Goal: Task Accomplishment & Management: Complete application form

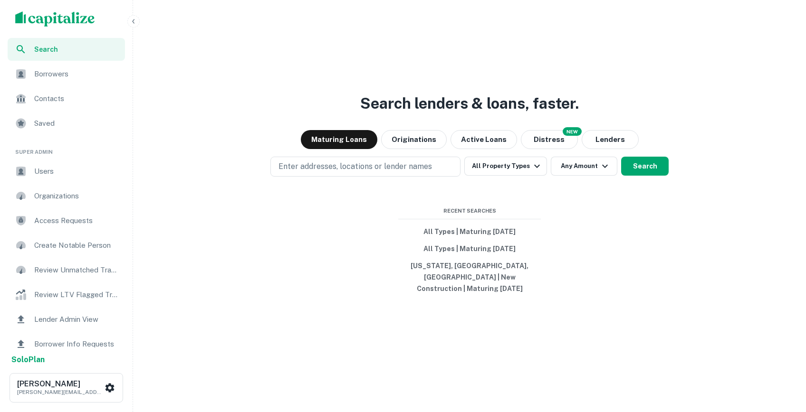
click at [66, 170] on span "Users" at bounding box center [76, 171] width 85 height 11
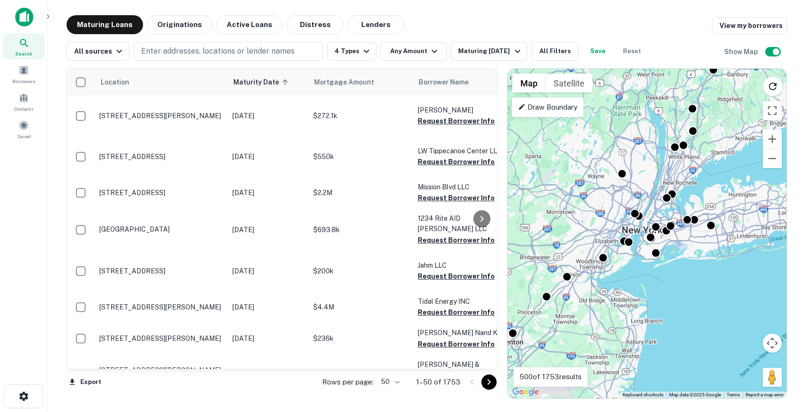
click at [51, 18] on icon "button" at bounding box center [48, 17] width 8 height 8
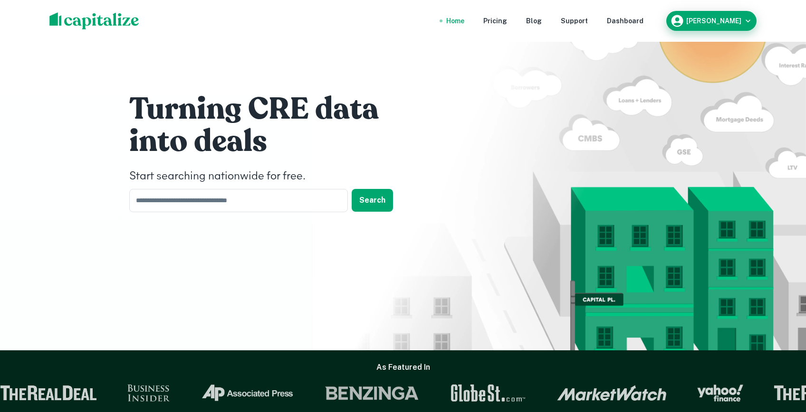
click at [707, 19] on h6 "[PERSON_NAME]" at bounding box center [713, 21] width 55 height 7
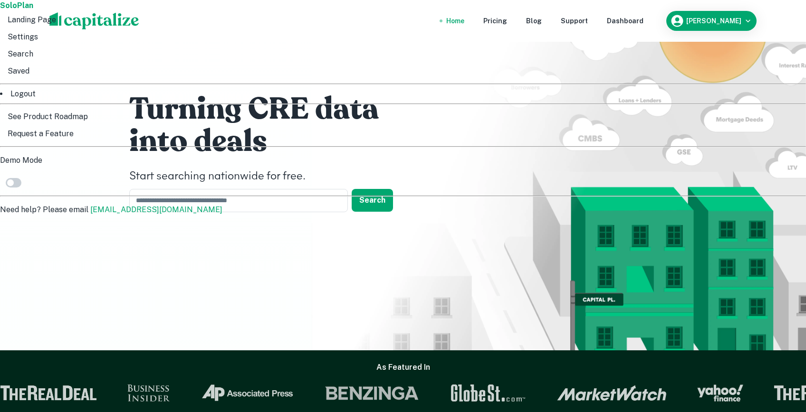
click at [682, 100] on li "Logout" at bounding box center [403, 93] width 806 height 11
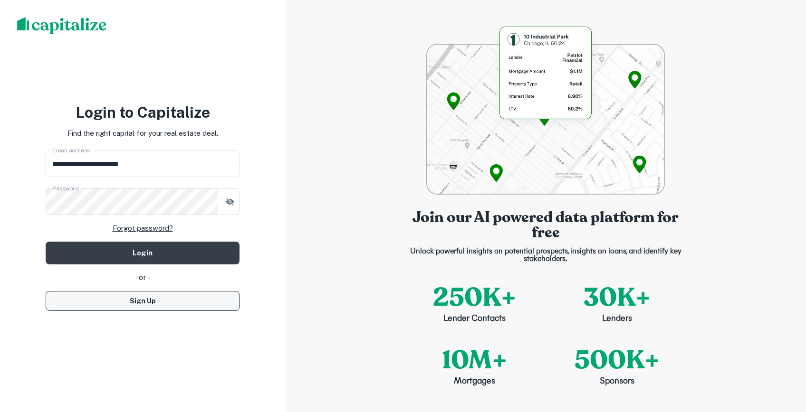
click at [199, 304] on button "Sign Up" at bounding box center [143, 301] width 194 height 20
select select "**"
